Goal: Communication & Community: Share content

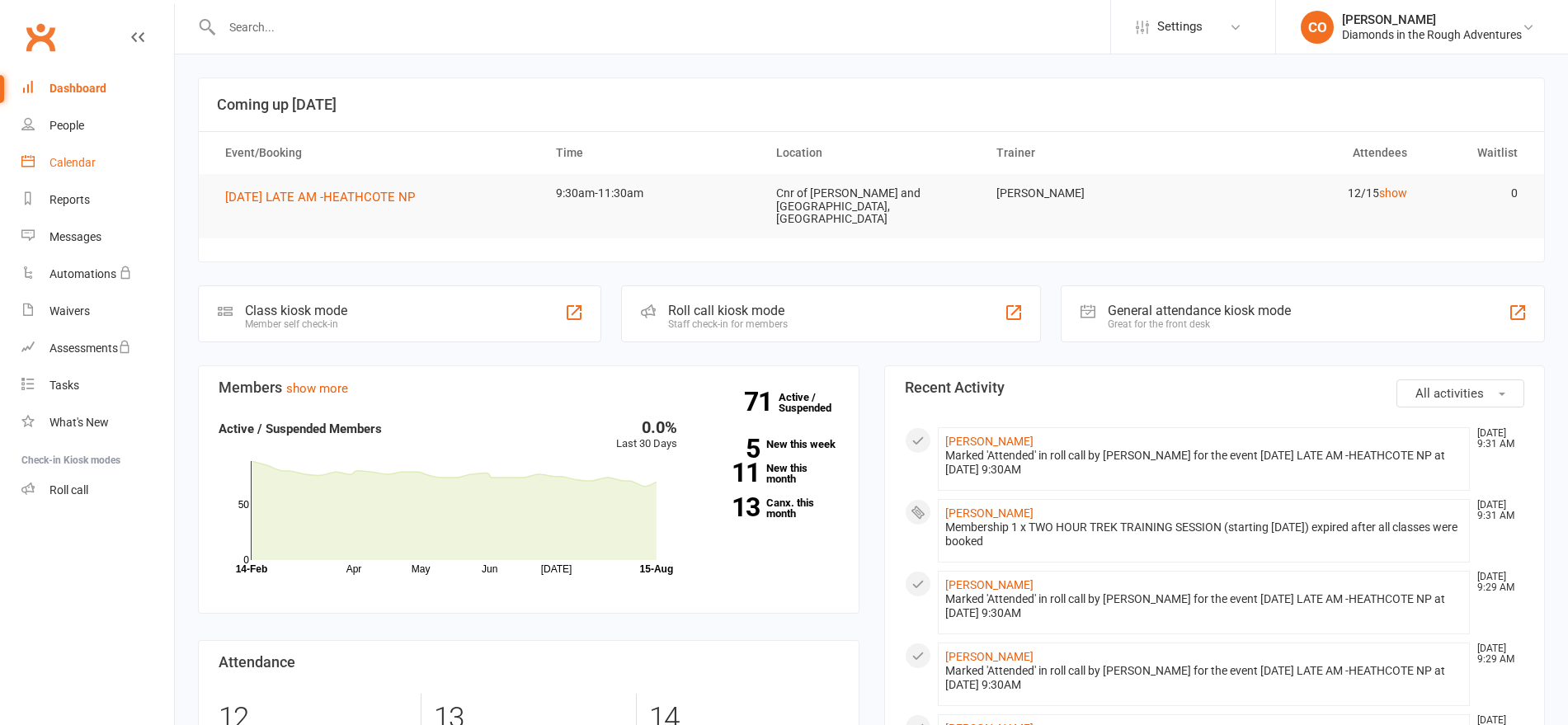
click at [85, 165] on div "Calendar" at bounding box center [72, 162] width 46 height 13
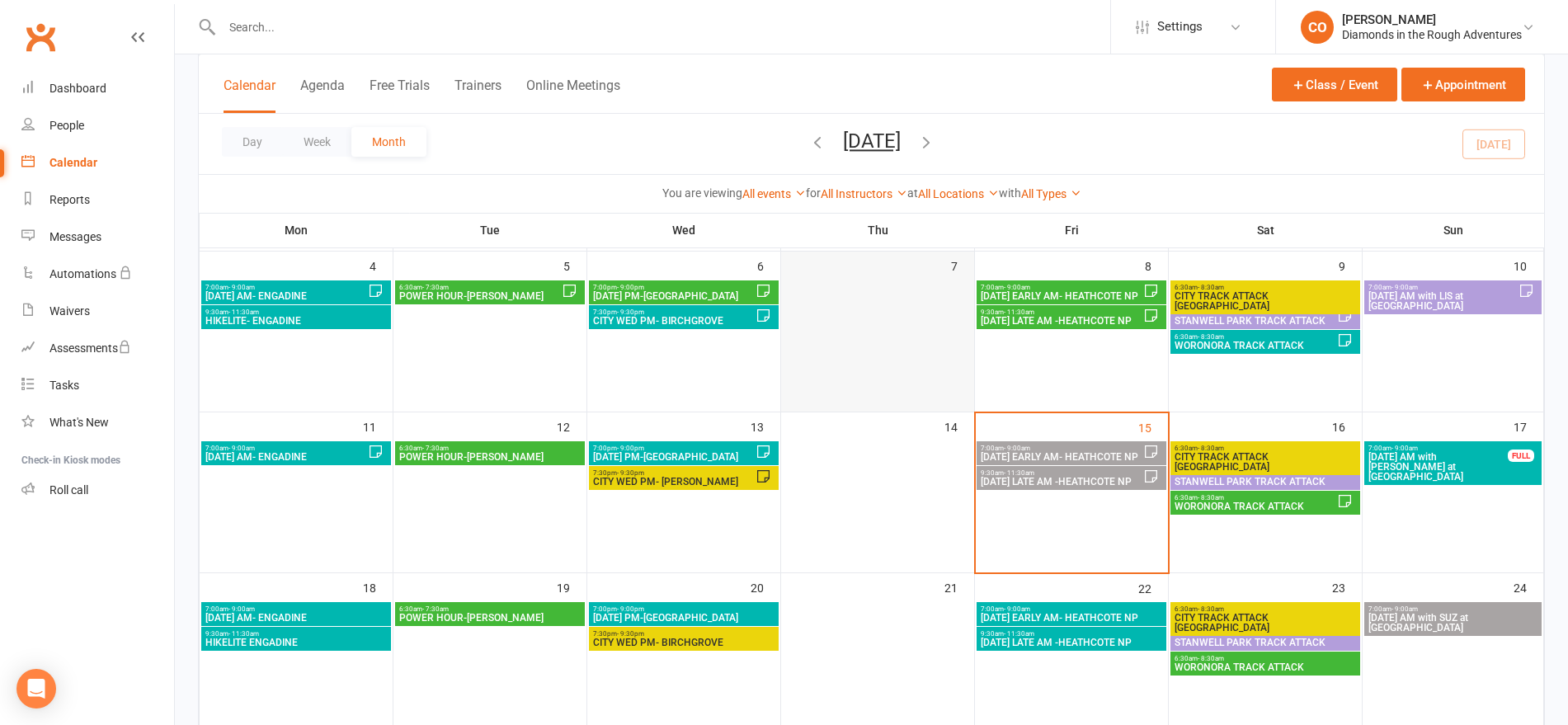
scroll to position [370, 0]
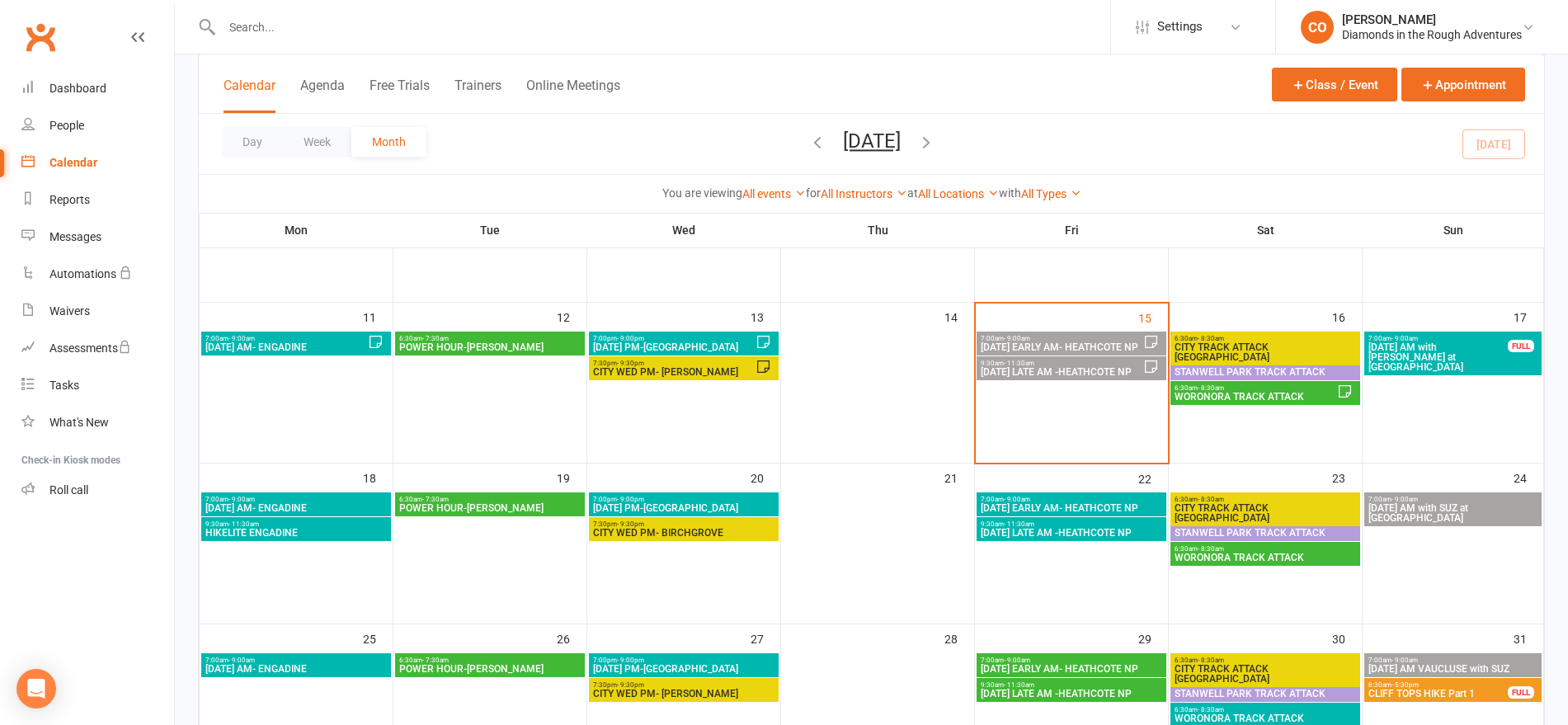
click at [1097, 378] on div "9:30am - 11:30am FRIDAY LATE AM -HEATHCOTE NP" at bounding box center [1072, 368] width 189 height 24
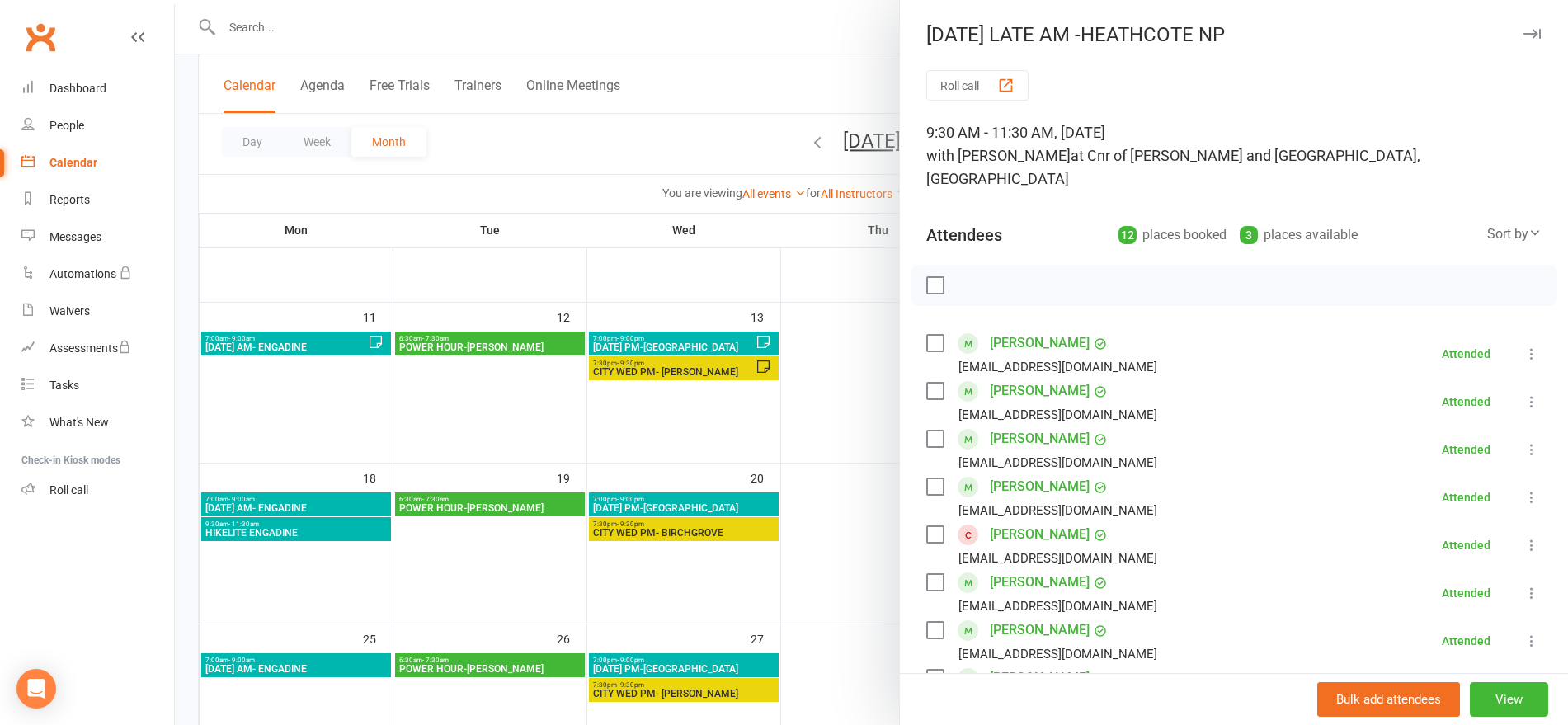
click at [801, 79] on div at bounding box center [872, 362] width 1393 height 725
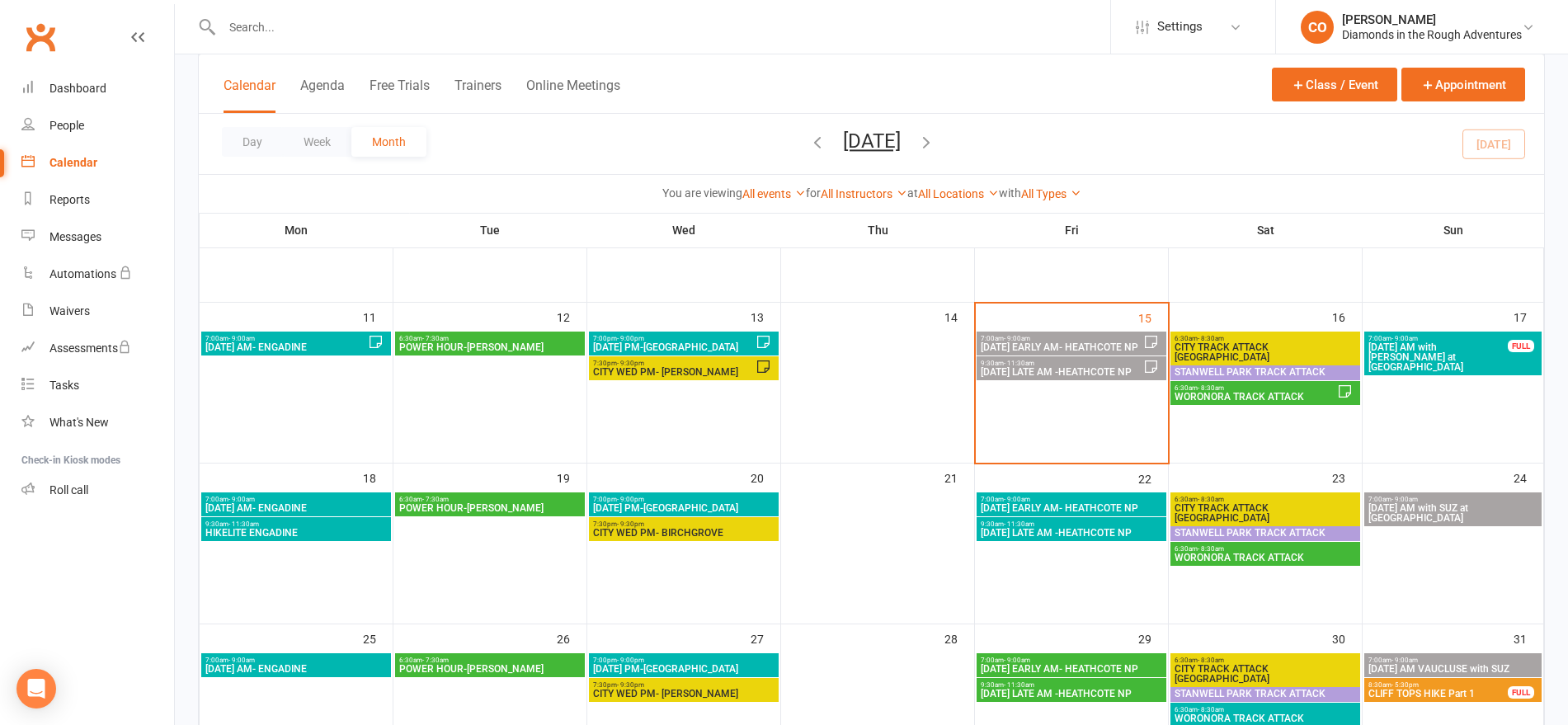
click at [1196, 387] on span "6:30am - 8:30am" at bounding box center [1255, 388] width 163 height 7
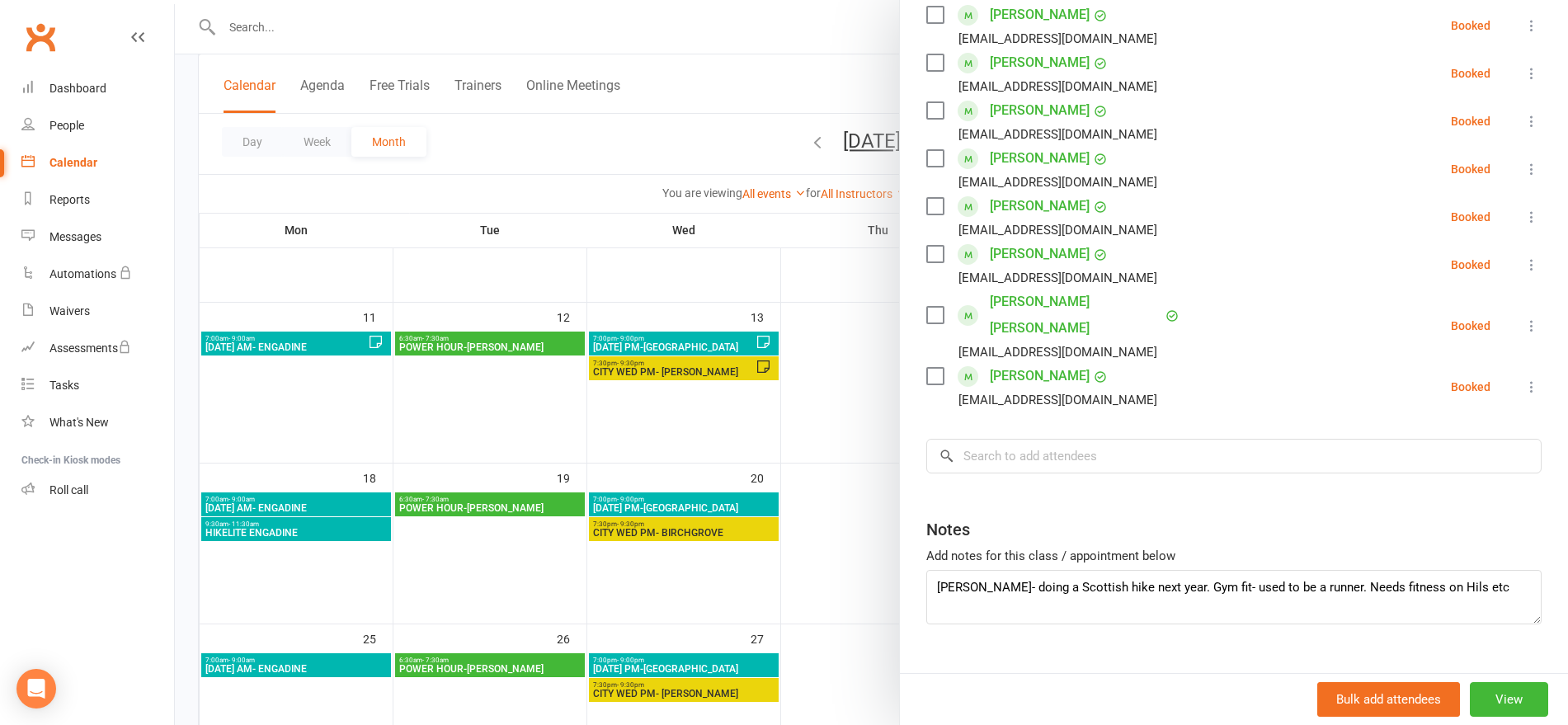
scroll to position [448, 0]
click at [1470, 698] on button "View" at bounding box center [1509, 699] width 79 height 35
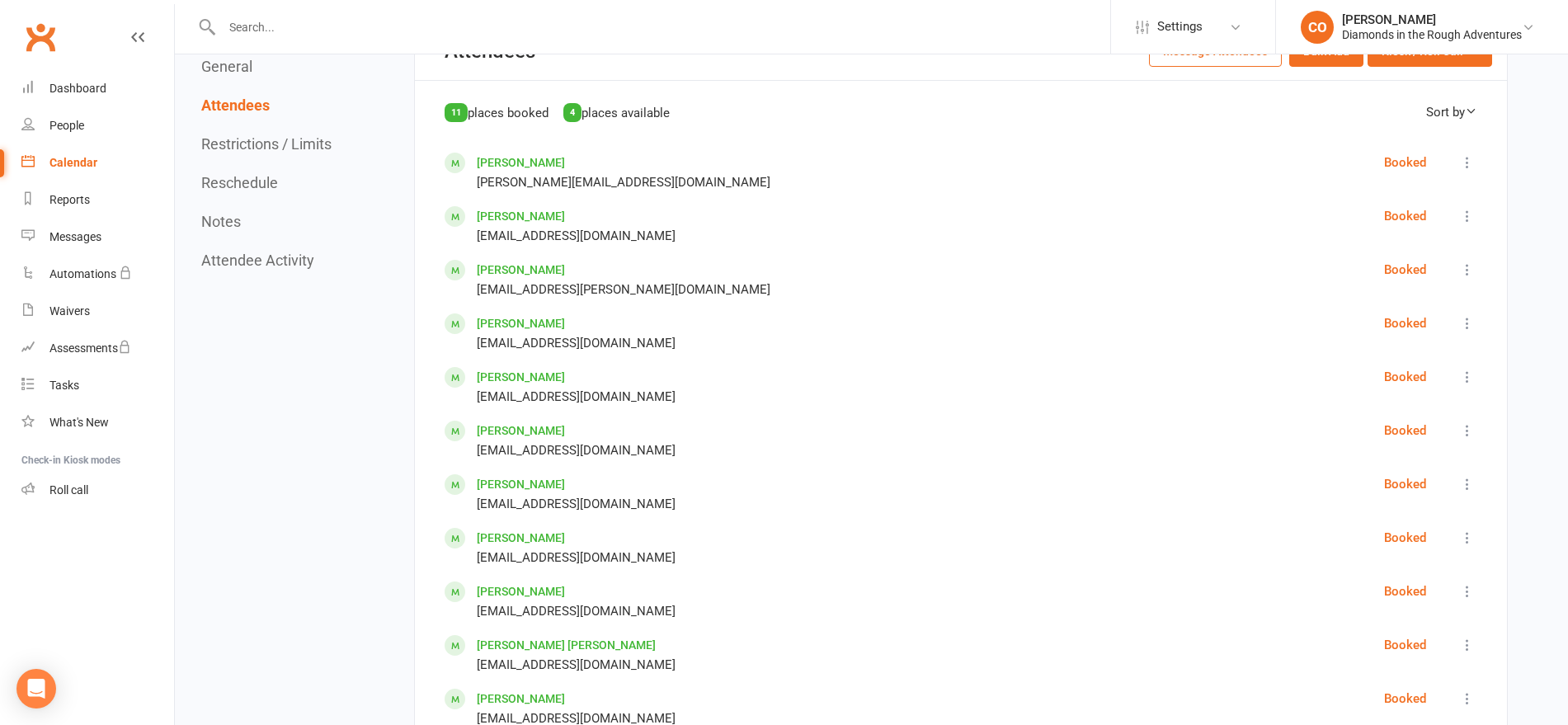
scroll to position [778, 0]
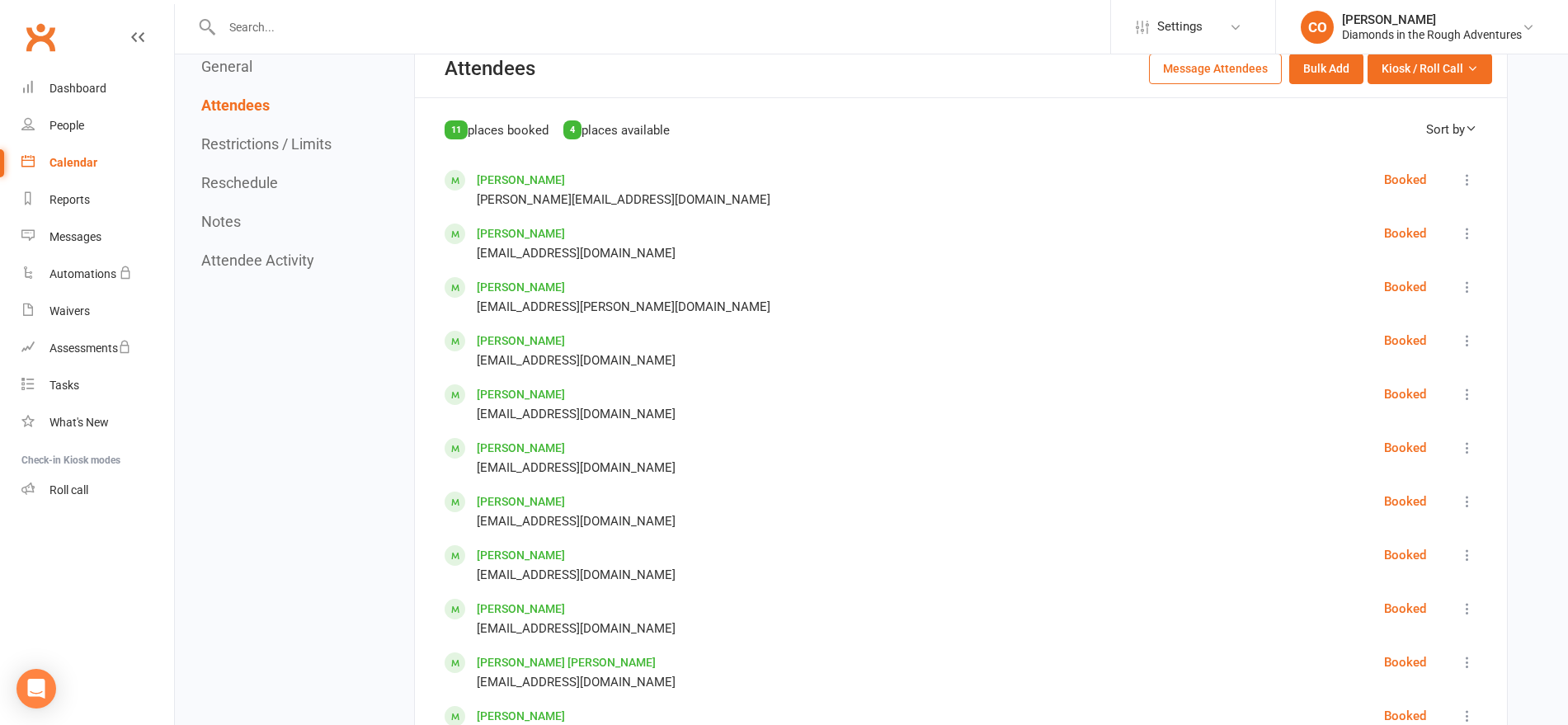
click at [1230, 72] on button "Message Attendees" at bounding box center [1215, 68] width 133 height 29
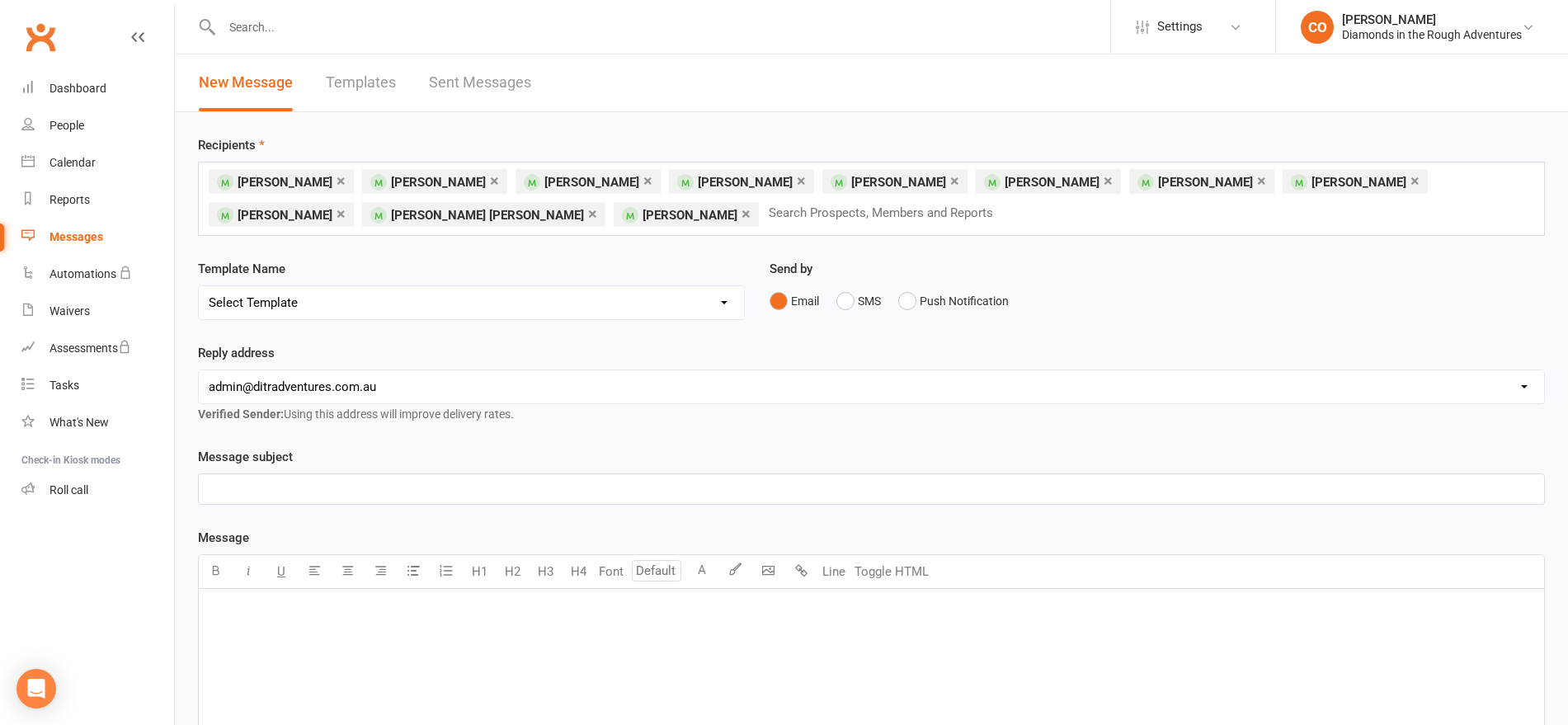
click at [470, 304] on select "Select Template [Email] 8 pack and Winter Challenge [Email] 8 PACK Membership d…" at bounding box center [471, 303] width 546 height 33
select select "28"
click at [199, 287] on select "Select Template [Email] 8 pack and Winter Challenge [Email] 8 PACK Membership d…" at bounding box center [471, 303] width 546 height 33
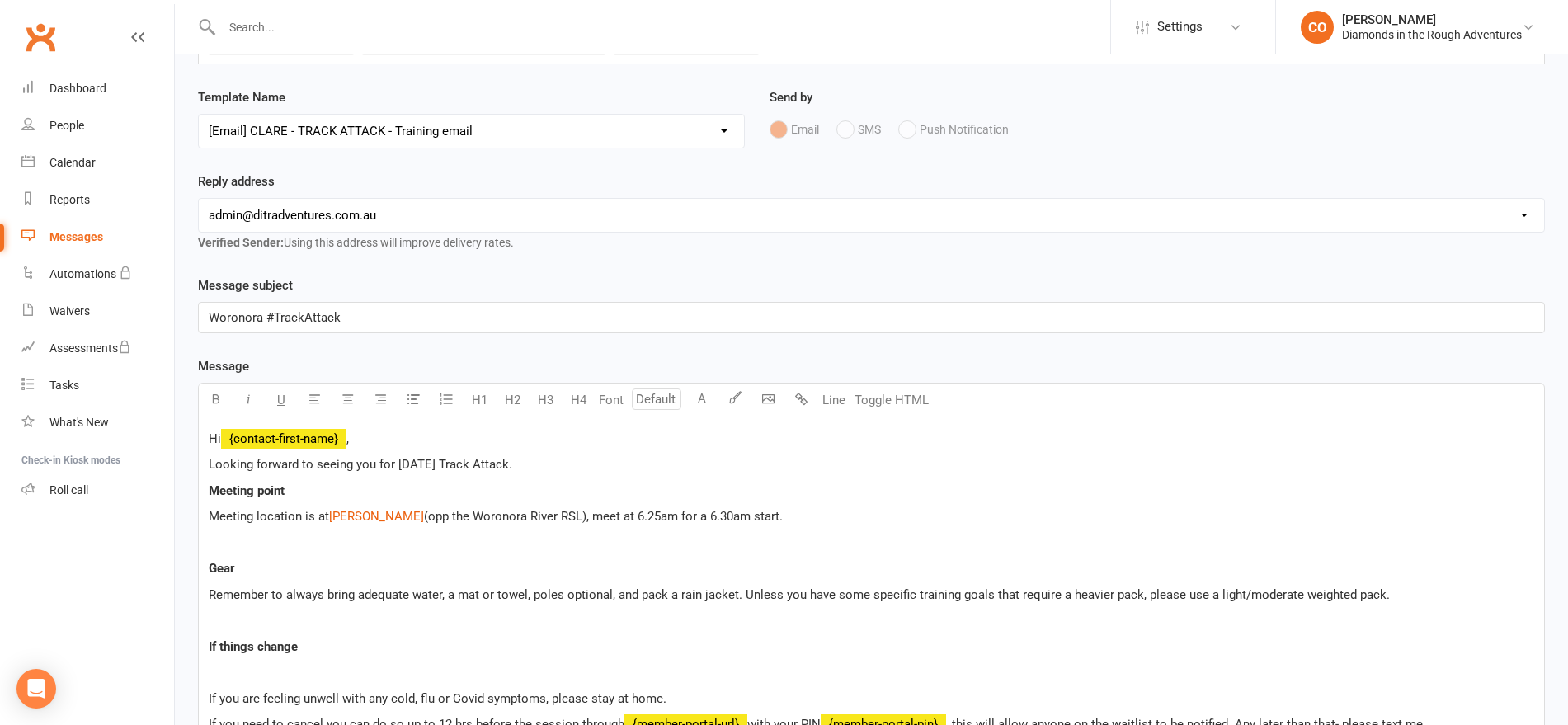
scroll to position [277, 0]
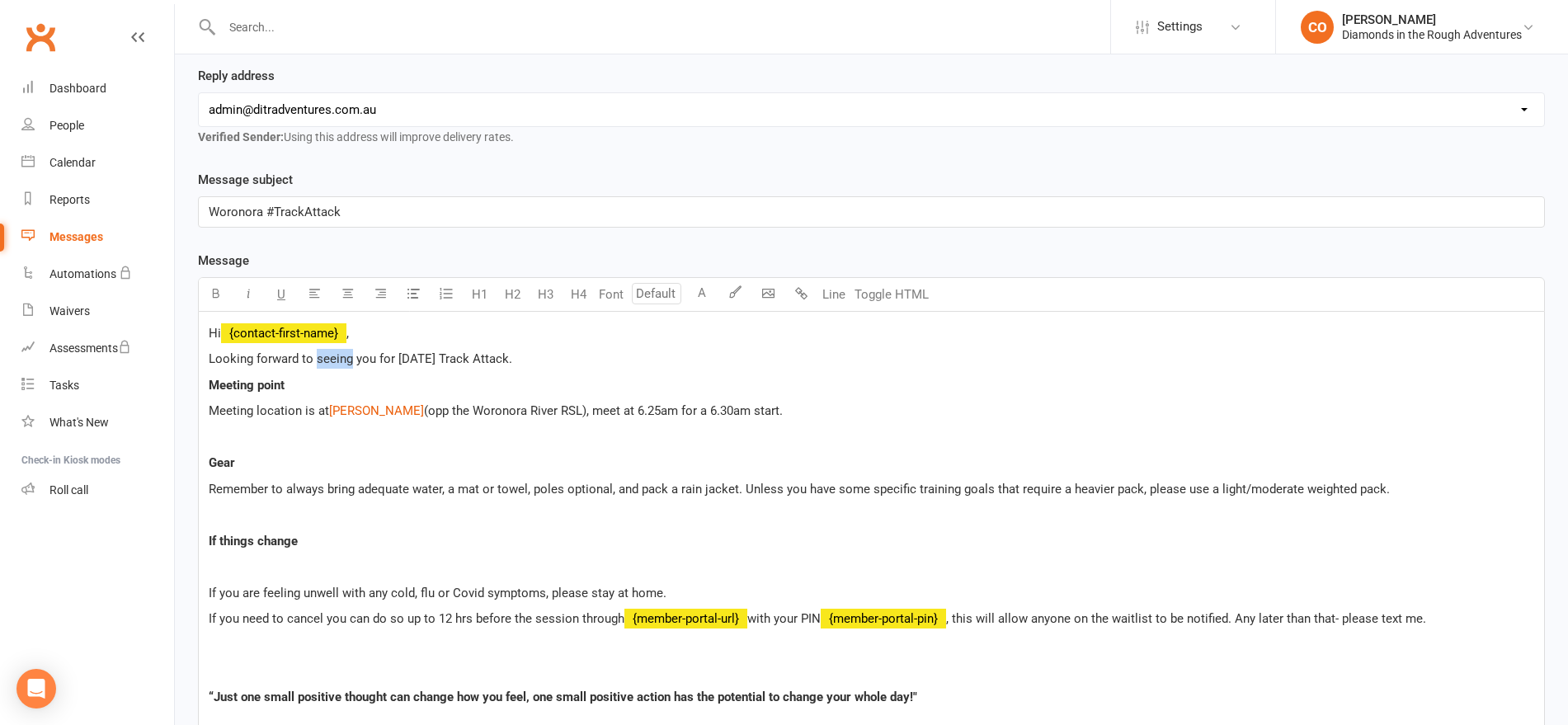
drag, startPoint x: 350, startPoint y: 360, endPoint x: 319, endPoint y: 359, distance: 31.0
click at [319, 359] on span "Looking forward to seeing you for Saturday Track Attack." at bounding box center [361, 359] width 304 height 15
click at [677, 354] on p "Looking forward to getting out with you and the crew for Saturday Track Attack." at bounding box center [872, 359] width 1326 height 20
click at [396, 438] on p at bounding box center [872, 438] width 1326 height 20
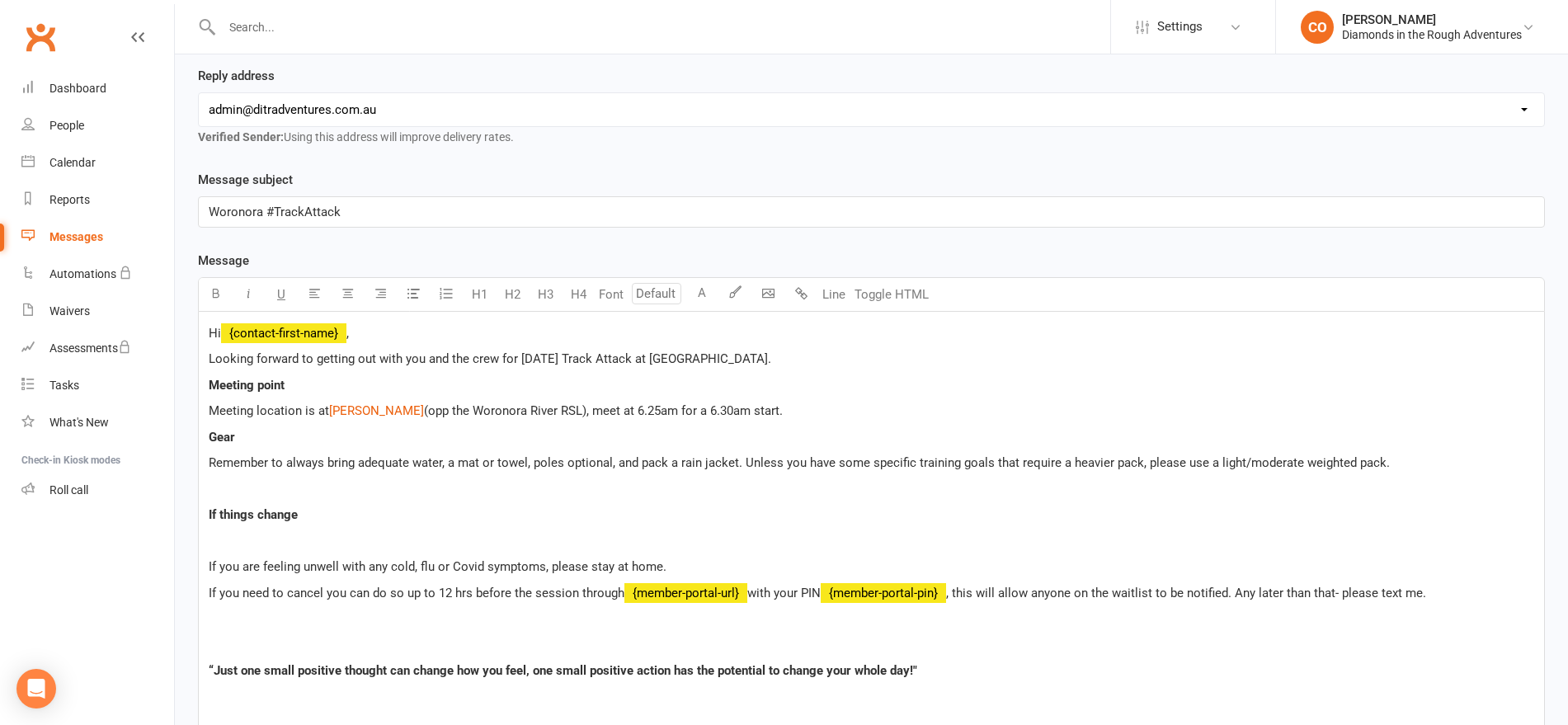
click at [459, 461] on span "Remember to always bring adequate water, a mat or towel, poles optional, and pa…" at bounding box center [799, 462] width 1181 height 15
click at [564, 463] on span "Remember to always bring adequate water, a yoga mat or towel, poles optional, a…" at bounding box center [814, 462] width 1211 height 15
click at [631, 461] on span "Remember to always bring adequate water, a yoga mat or towel, hiking poles opti…" at bounding box center [832, 462] width 1247 height 15
click at [1445, 491] on p at bounding box center [872, 489] width 1326 height 20
click at [271, 543] on p at bounding box center [872, 541] width 1326 height 20
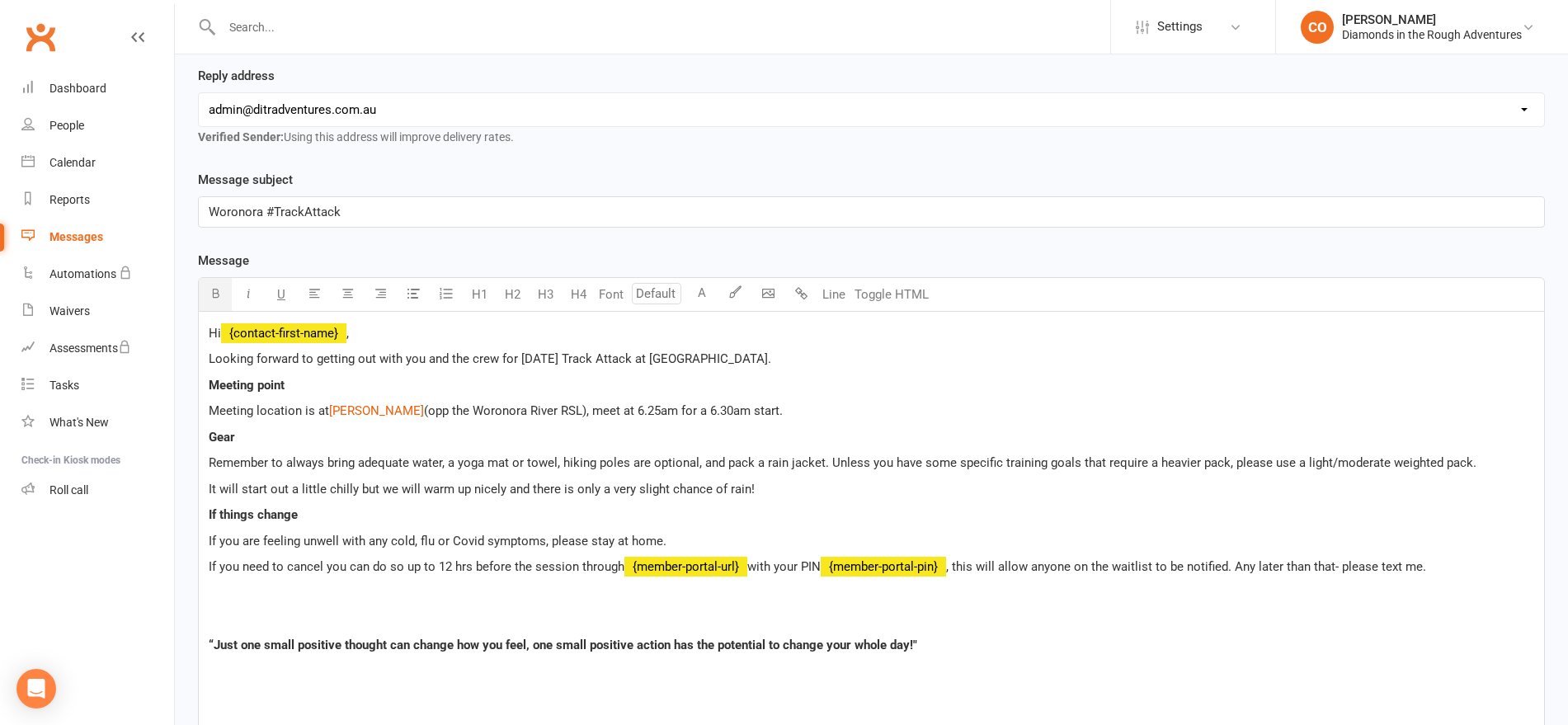
click at [959, 645] on p "“Just one small positive thought can change how you feel, one small positive ac…" at bounding box center [872, 645] width 1326 height 20
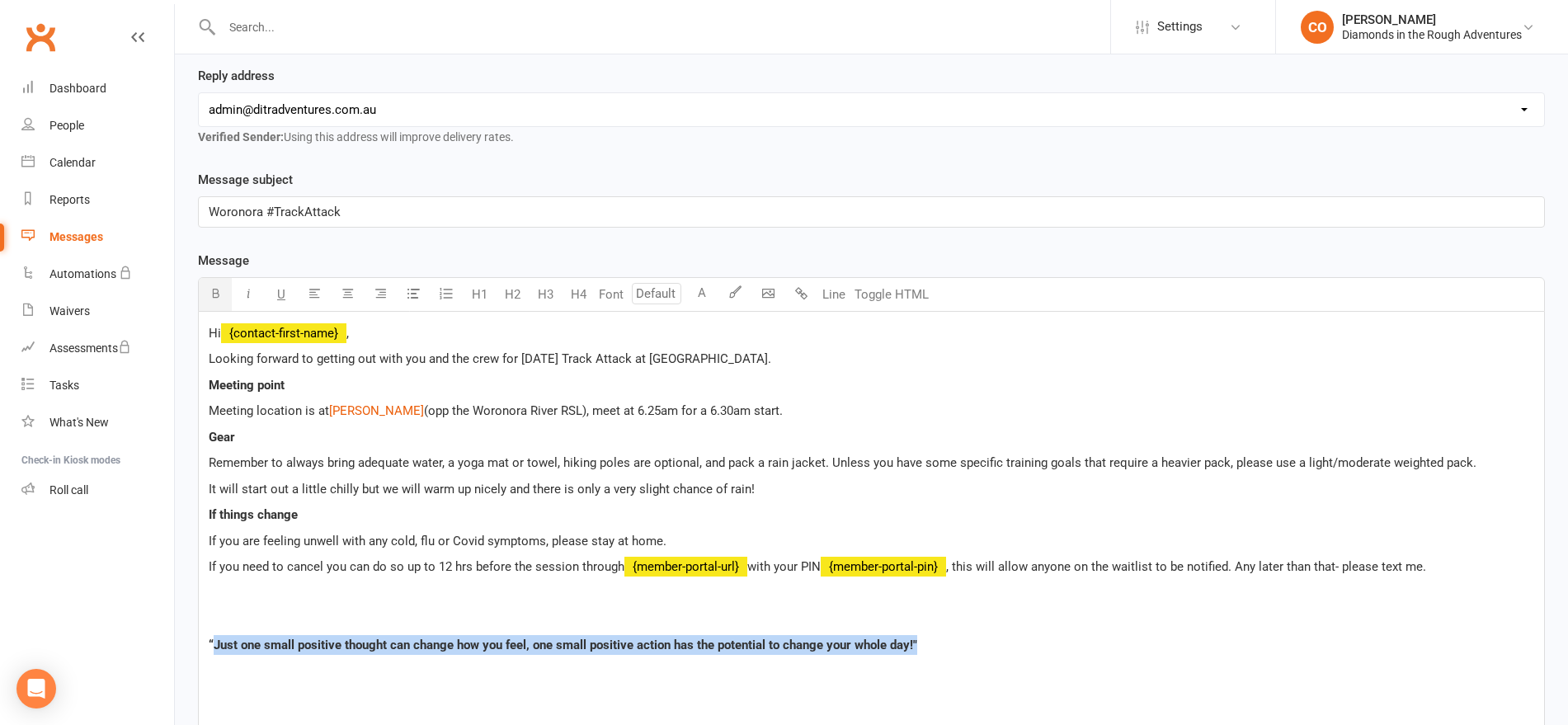
click at [214, 646] on span "“Just one small positive thought can change how you feel, one small positive ac…" at bounding box center [563, 645] width 709 height 15
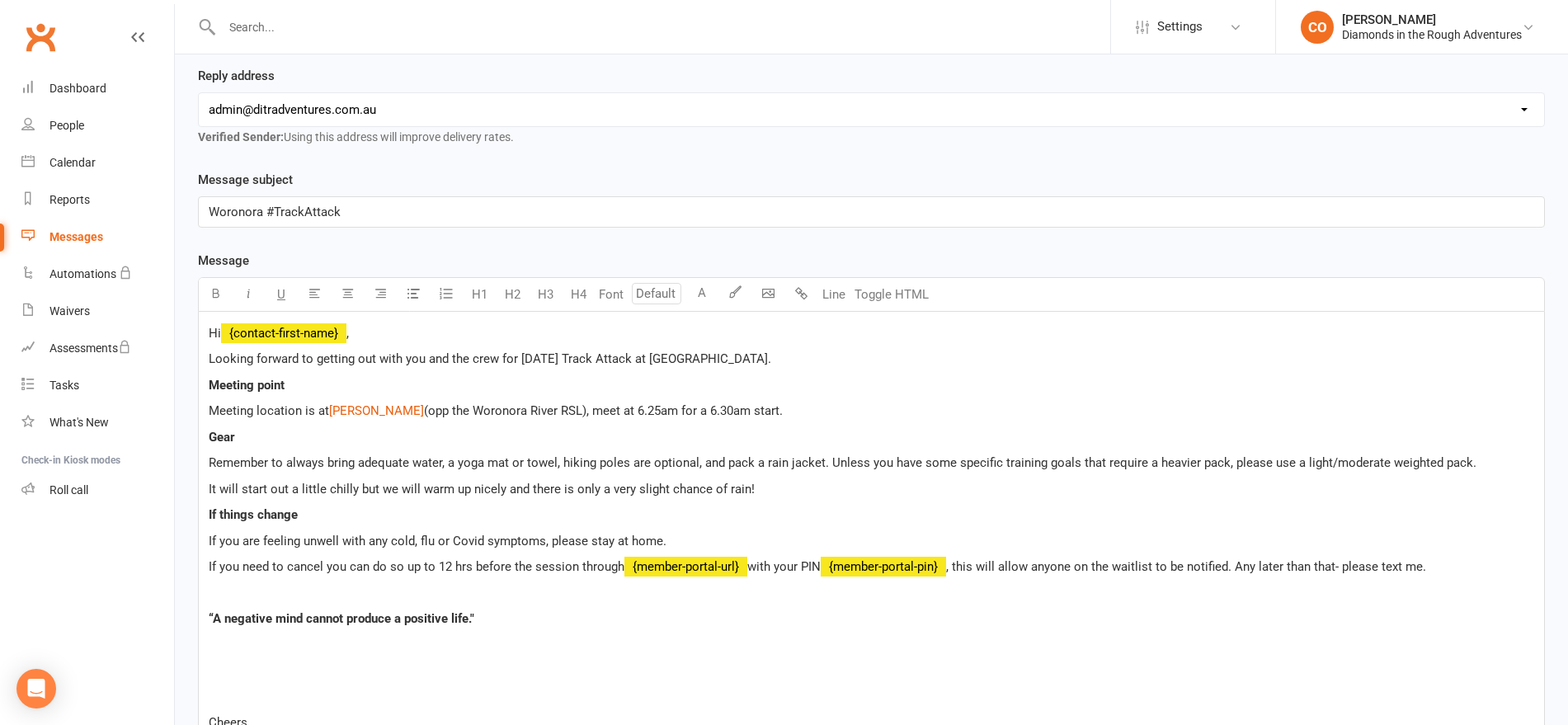
click at [214, 646] on p at bounding box center [872, 645] width 1326 height 20
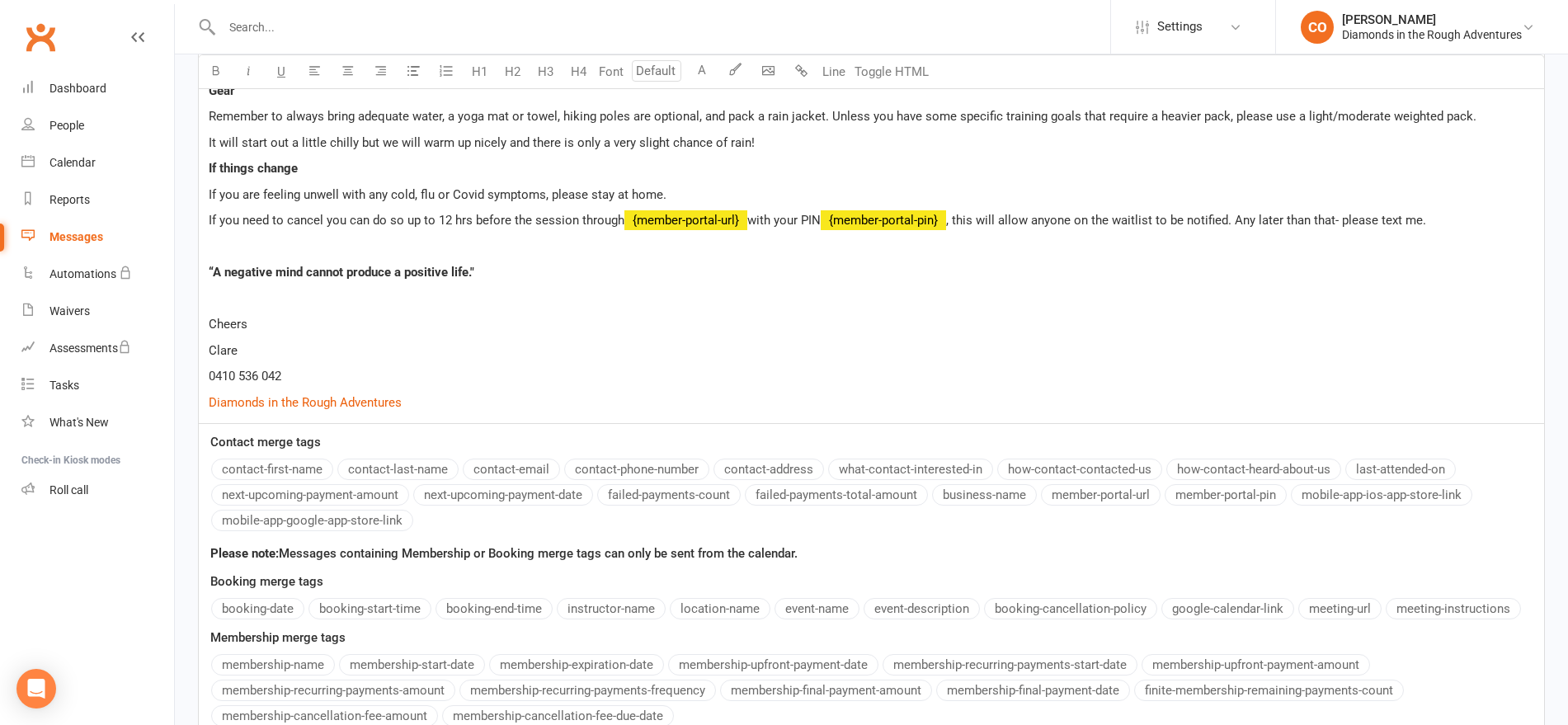
scroll to position [790, 0]
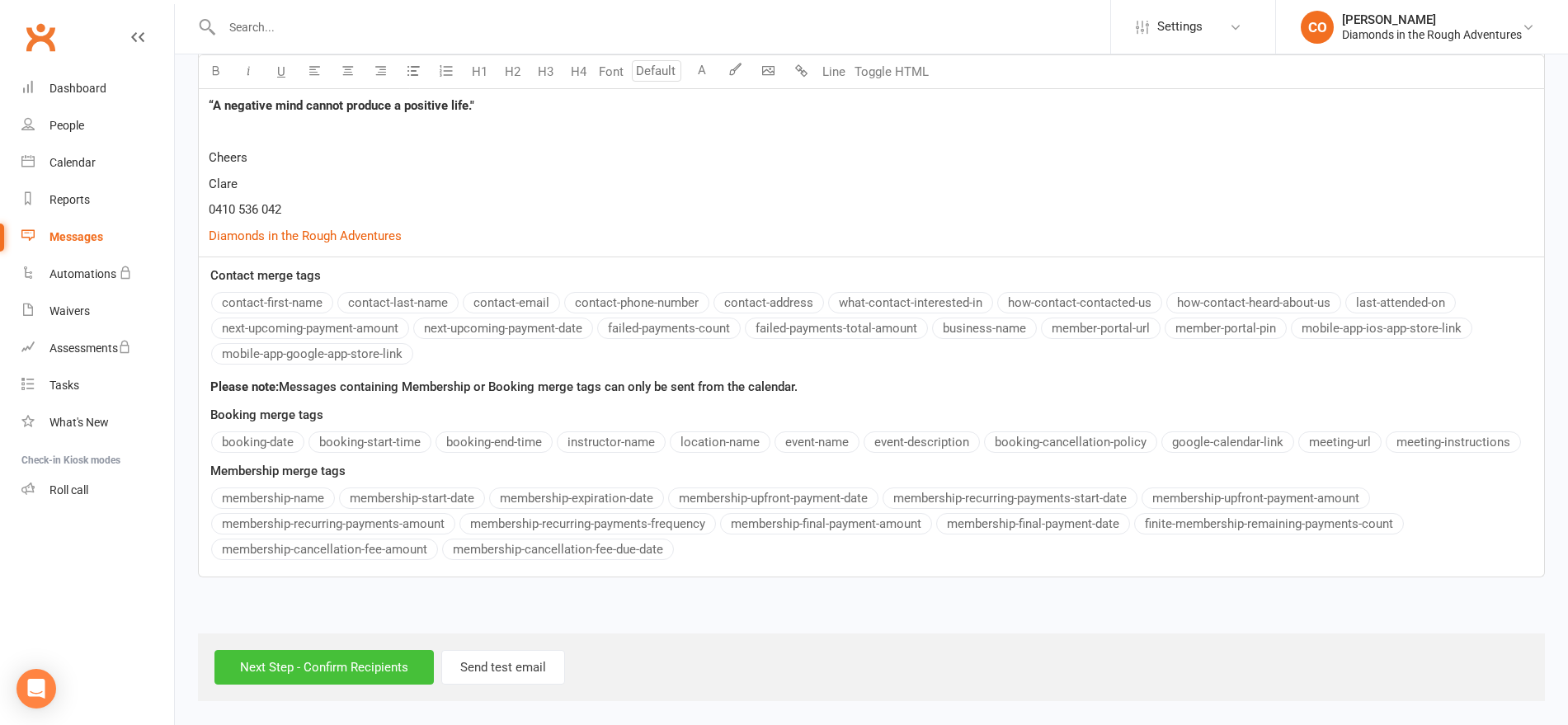
click at [310, 662] on input "Next Step - Confirm Recipients" at bounding box center [324, 667] width 220 height 35
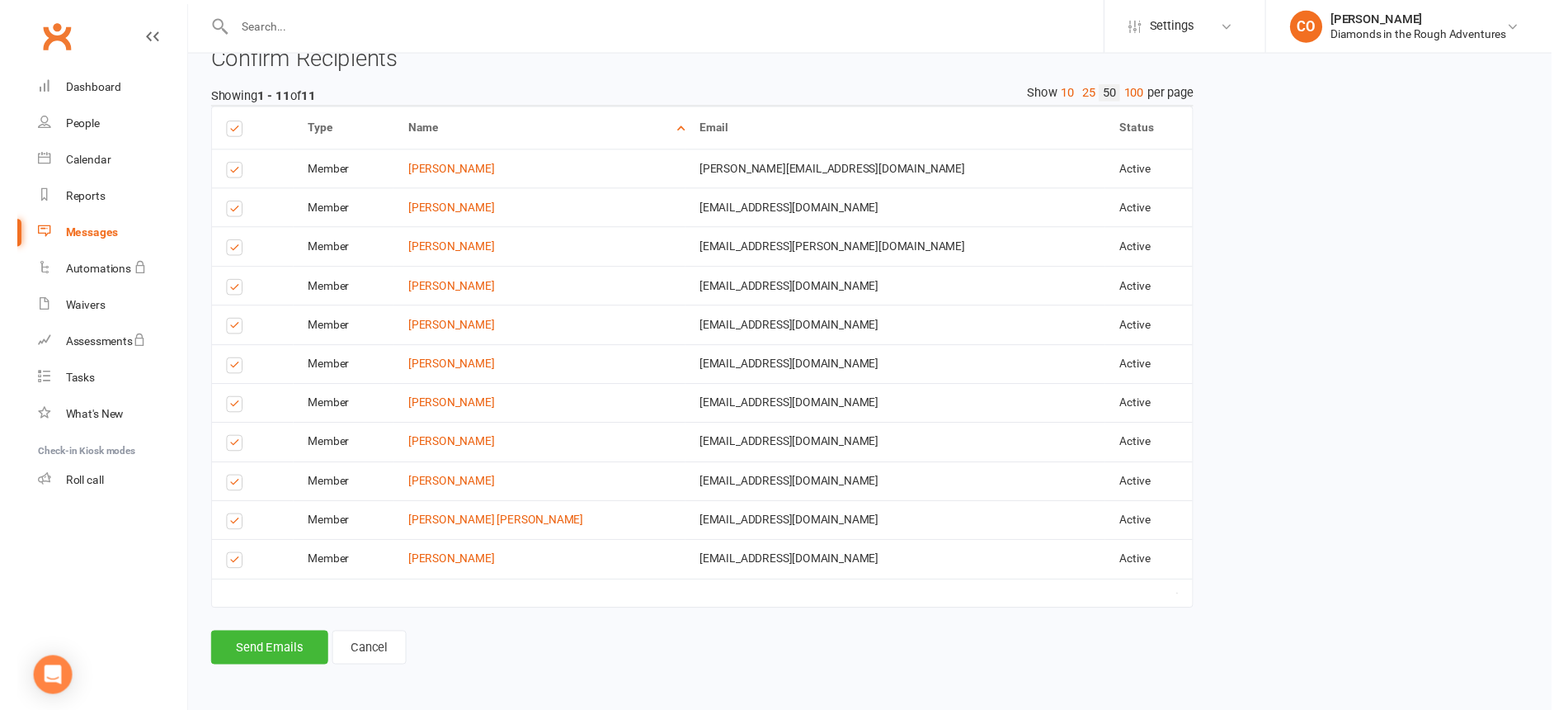
scroll to position [789, 0]
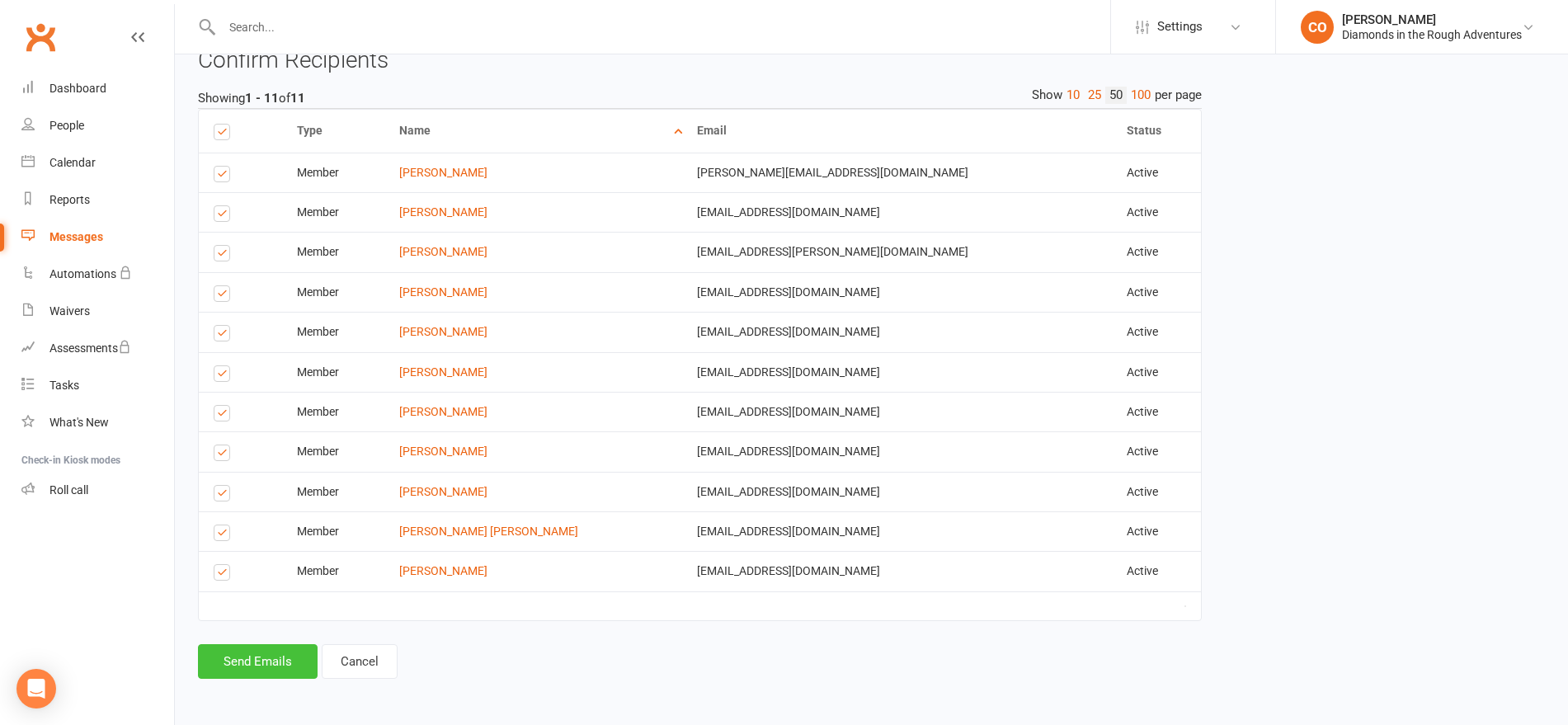
click at [258, 669] on button "Send Emails" at bounding box center [258, 662] width 120 height 35
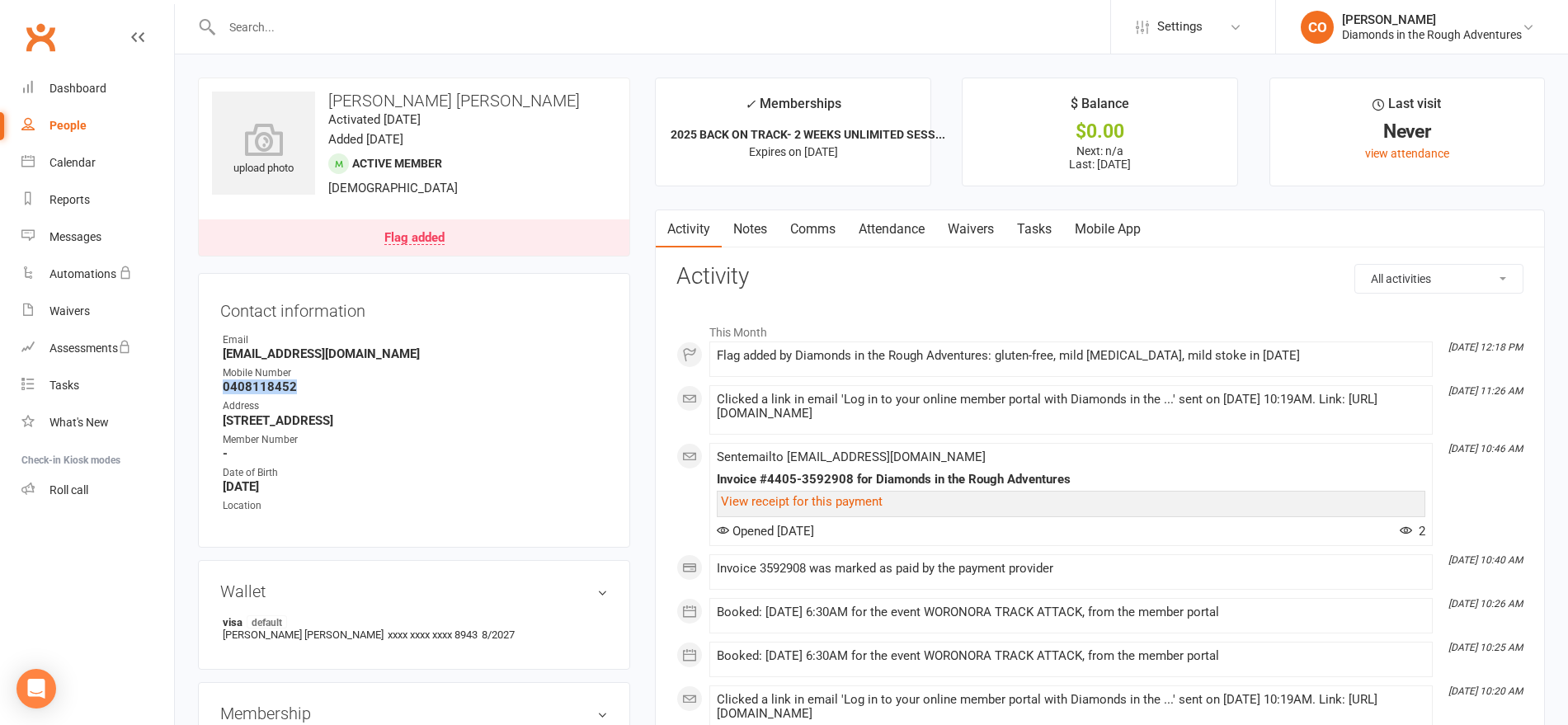
drag, startPoint x: 301, startPoint y: 386, endPoint x: 221, endPoint y: 389, distance: 80.1
click at [221, 389] on li "Mobile Number [PHONE_NUMBER]" at bounding box center [414, 379] width 388 height 29
copy strong "0408118452"
